Goal: Task Accomplishment & Management: Use online tool/utility

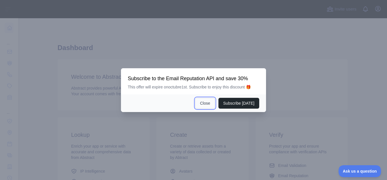
click at [208, 108] on button "Close" at bounding box center [205, 103] width 20 height 11
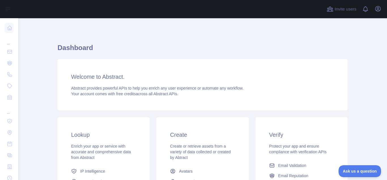
click at [208, 108] on div "Welcome to Abstract. Abstract provides powerful APIs to help you enrich any use…" at bounding box center [203, 84] width 290 height 51
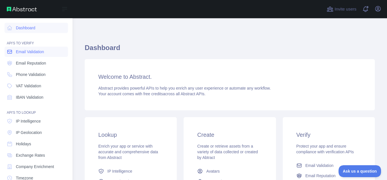
click at [14, 54] on link "Email Validation" at bounding box center [37, 52] width 64 height 10
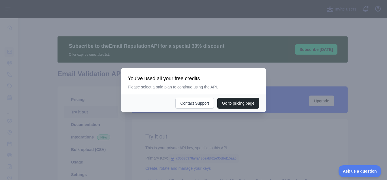
click at [194, 119] on div at bounding box center [193, 90] width 387 height 180
